Goal: Task Accomplishment & Management: Use online tool/utility

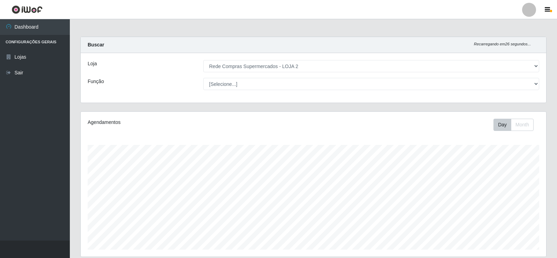
select select "161"
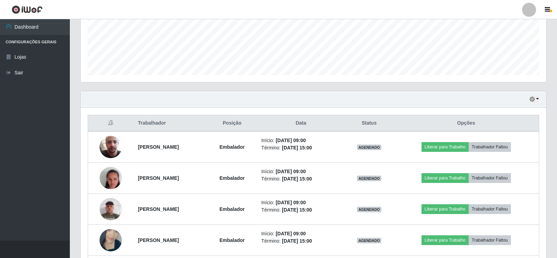
scroll to position [210, 0]
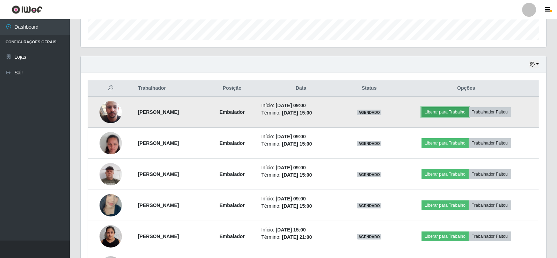
click at [455, 109] on button "Liberar para Trabalho" at bounding box center [445, 112] width 47 height 10
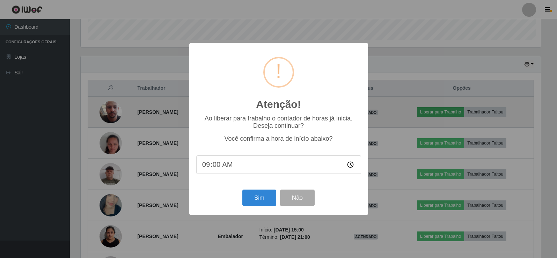
scroll to position [145, 462]
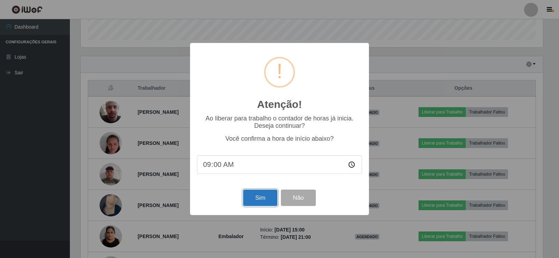
click at [261, 197] on button "Sim" at bounding box center [260, 198] width 34 height 16
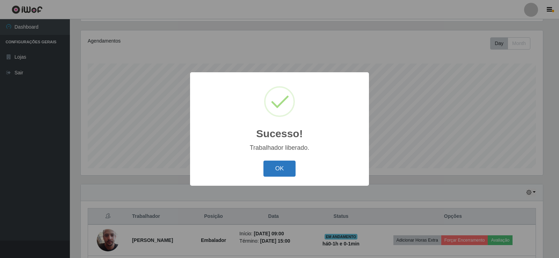
click at [285, 165] on button "OK" at bounding box center [279, 169] width 32 height 16
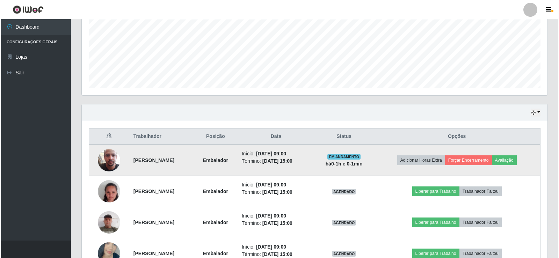
scroll to position [186, 0]
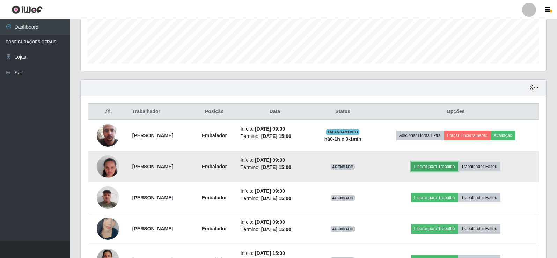
click at [447, 164] on button "Liberar para Trabalho" at bounding box center [434, 167] width 47 height 10
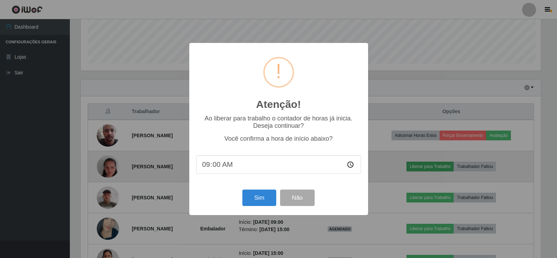
scroll to position [145, 462]
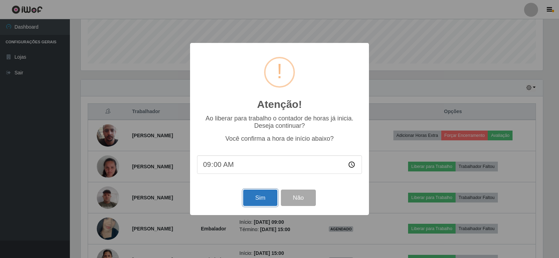
click at [248, 197] on button "Sim" at bounding box center [260, 198] width 34 height 16
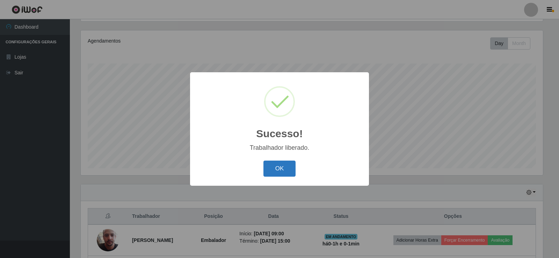
click at [282, 164] on button "OK" at bounding box center [279, 169] width 32 height 16
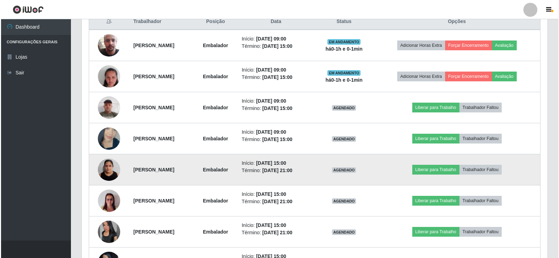
scroll to position [291, 0]
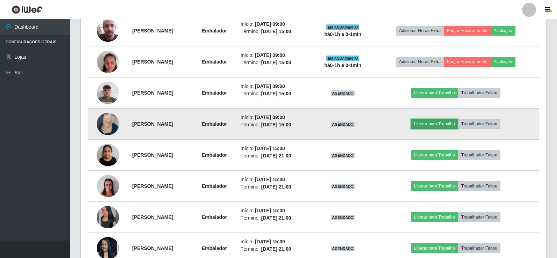
click at [442, 121] on button "Liberar para Trabalho" at bounding box center [434, 124] width 47 height 10
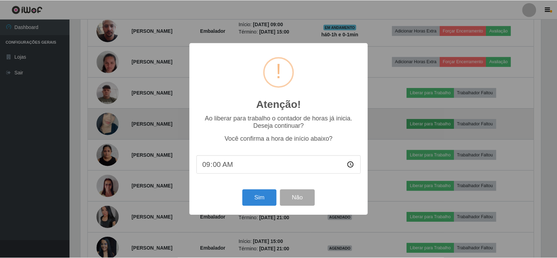
scroll to position [145, 462]
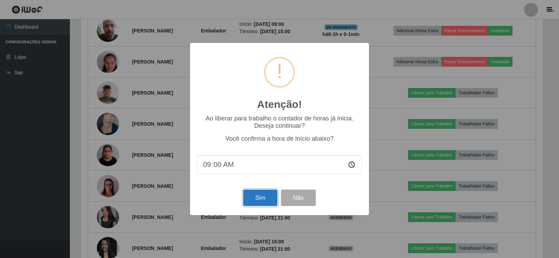
click at [260, 197] on button "Sim" at bounding box center [260, 198] width 34 height 16
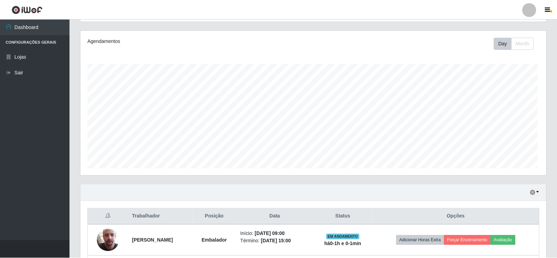
scroll to position [0, 0]
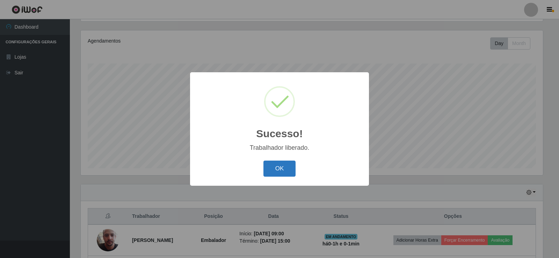
click at [279, 165] on button "OK" at bounding box center [279, 169] width 32 height 16
